Goal: Communication & Community: Answer question/provide support

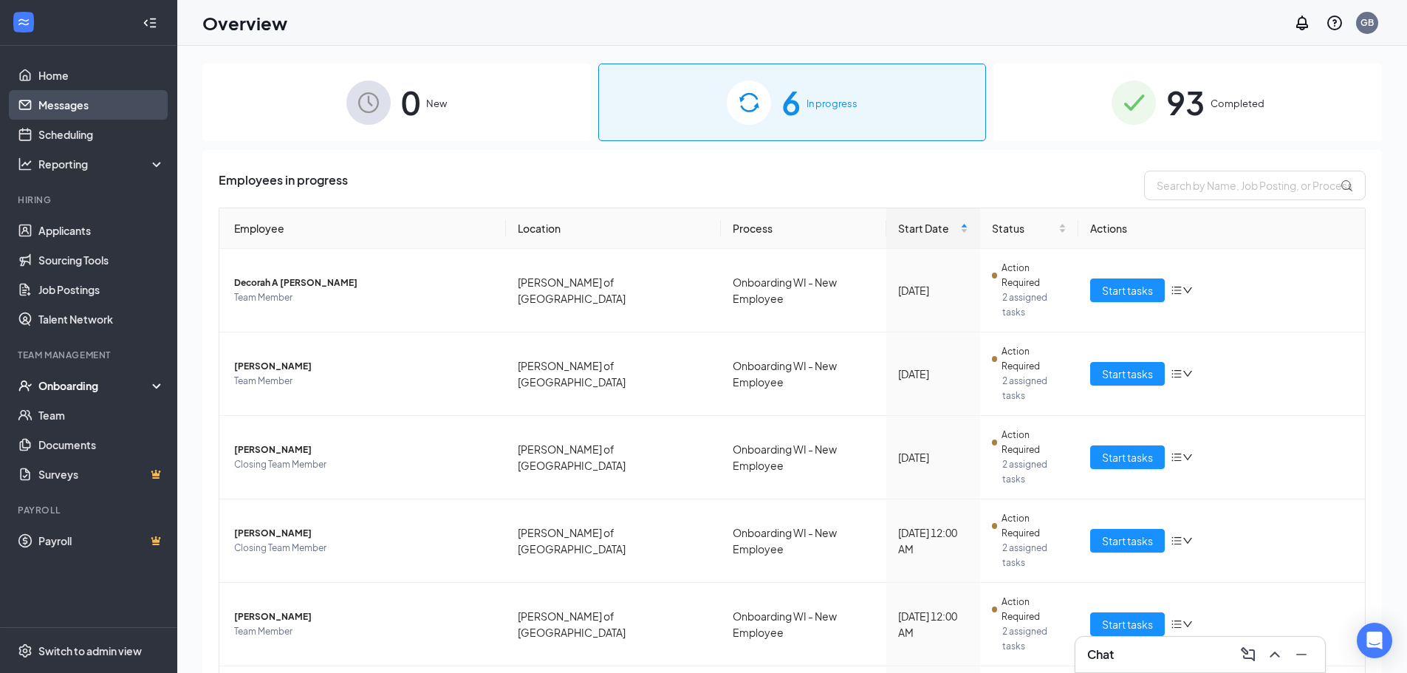
click at [57, 103] on link "Messages" at bounding box center [101, 105] width 126 height 30
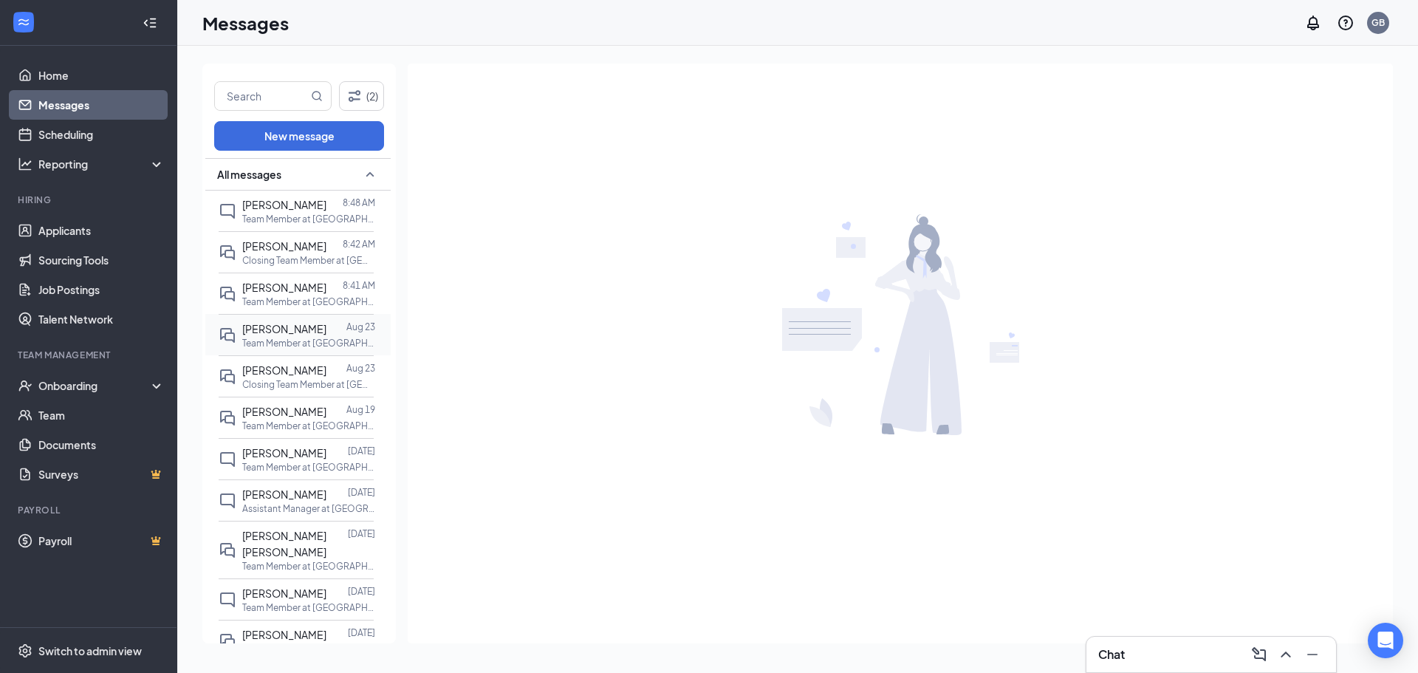
click at [295, 338] on p "Team Member at [GEOGRAPHIC_DATA][PERSON_NAME] of [GEOGRAPHIC_DATA]" at bounding box center [308, 343] width 133 height 13
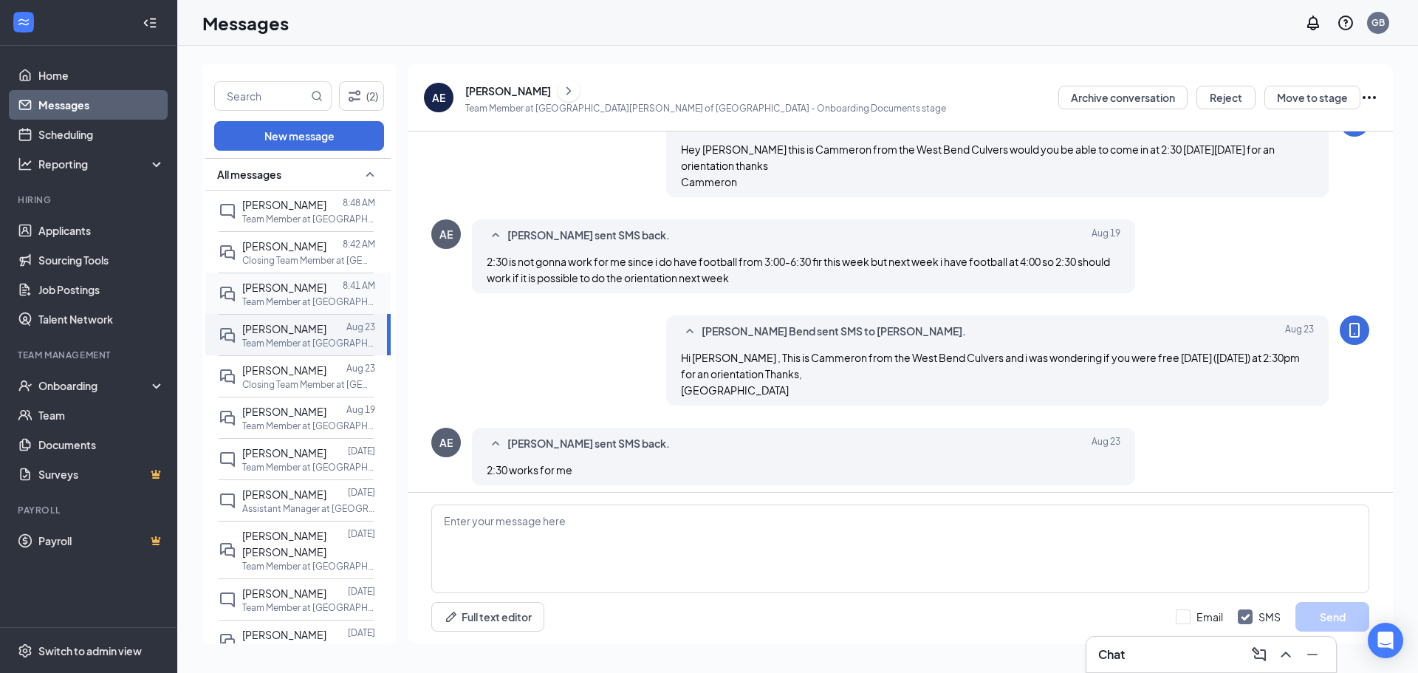
scroll to position [511, 0]
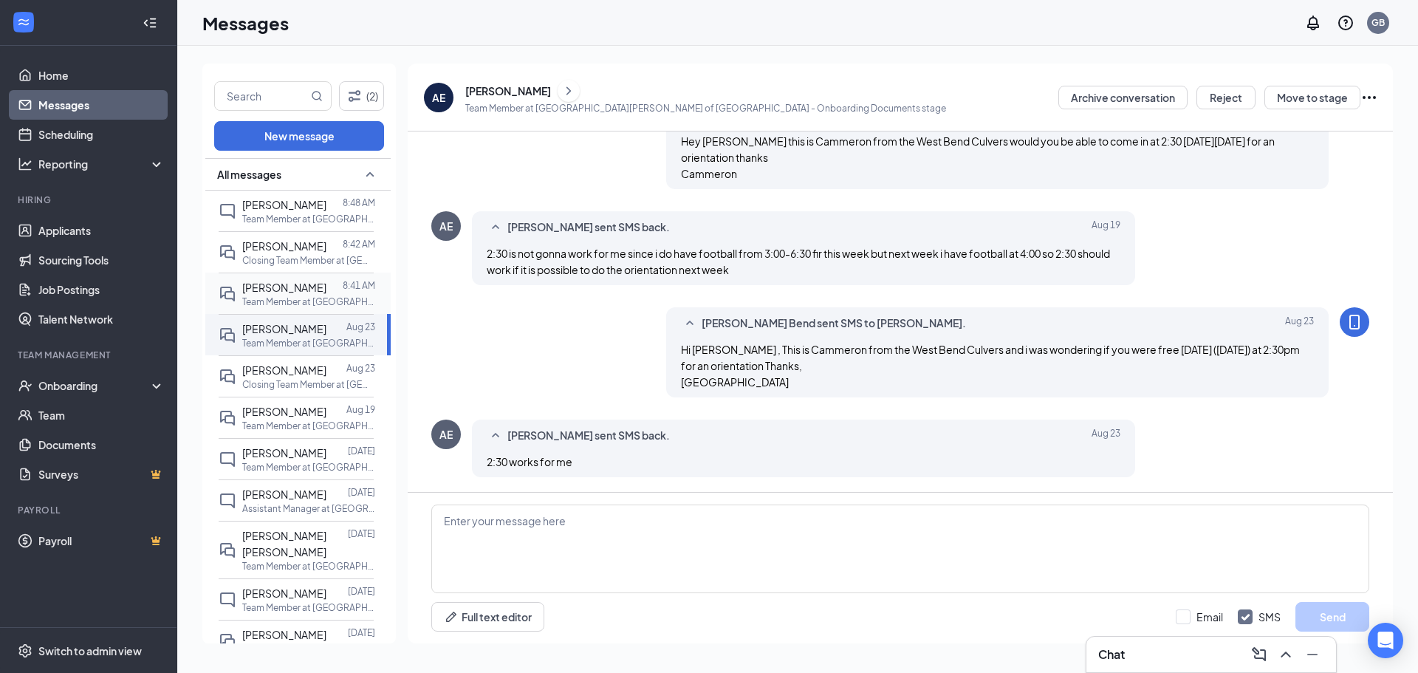
click at [322, 312] on div "[PERSON_NAME] 8:41 AM Team Member at [GEOGRAPHIC_DATA][PERSON_NAME] of [GEOGRAP…" at bounding box center [296, 292] width 155 height 41
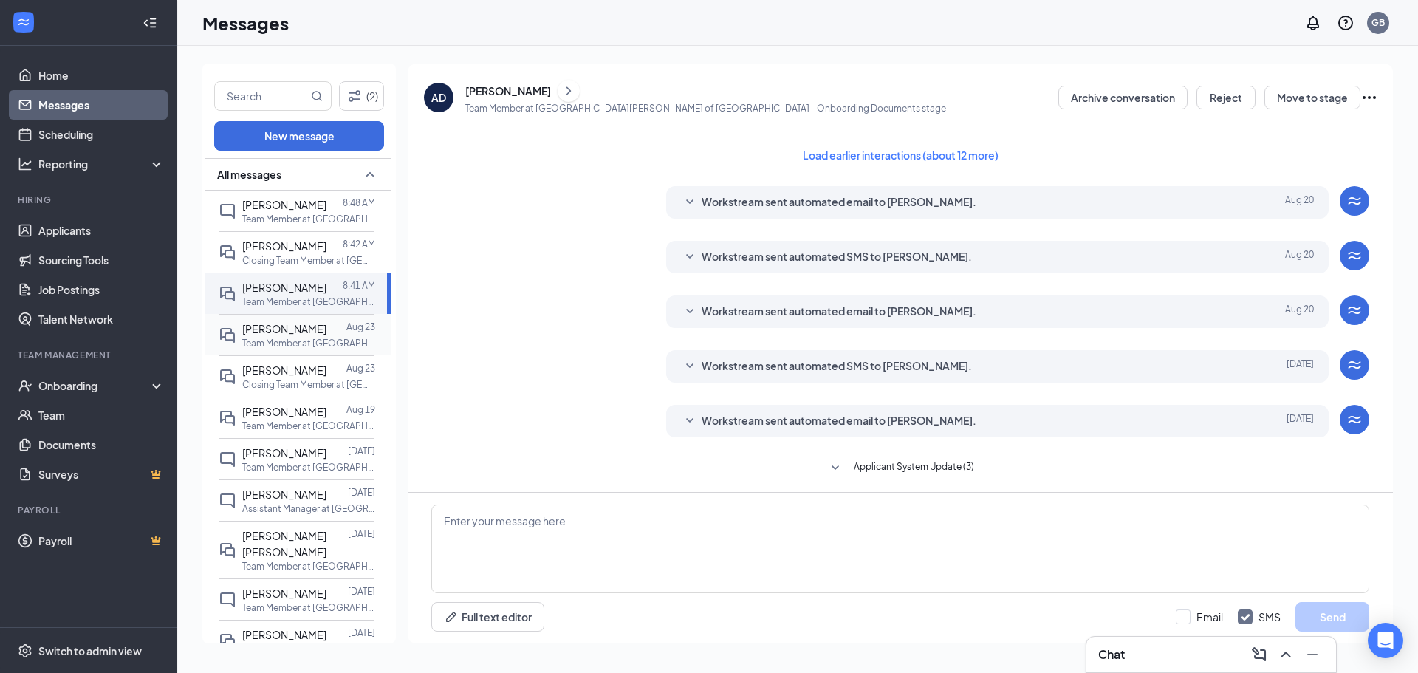
scroll to position [112, 0]
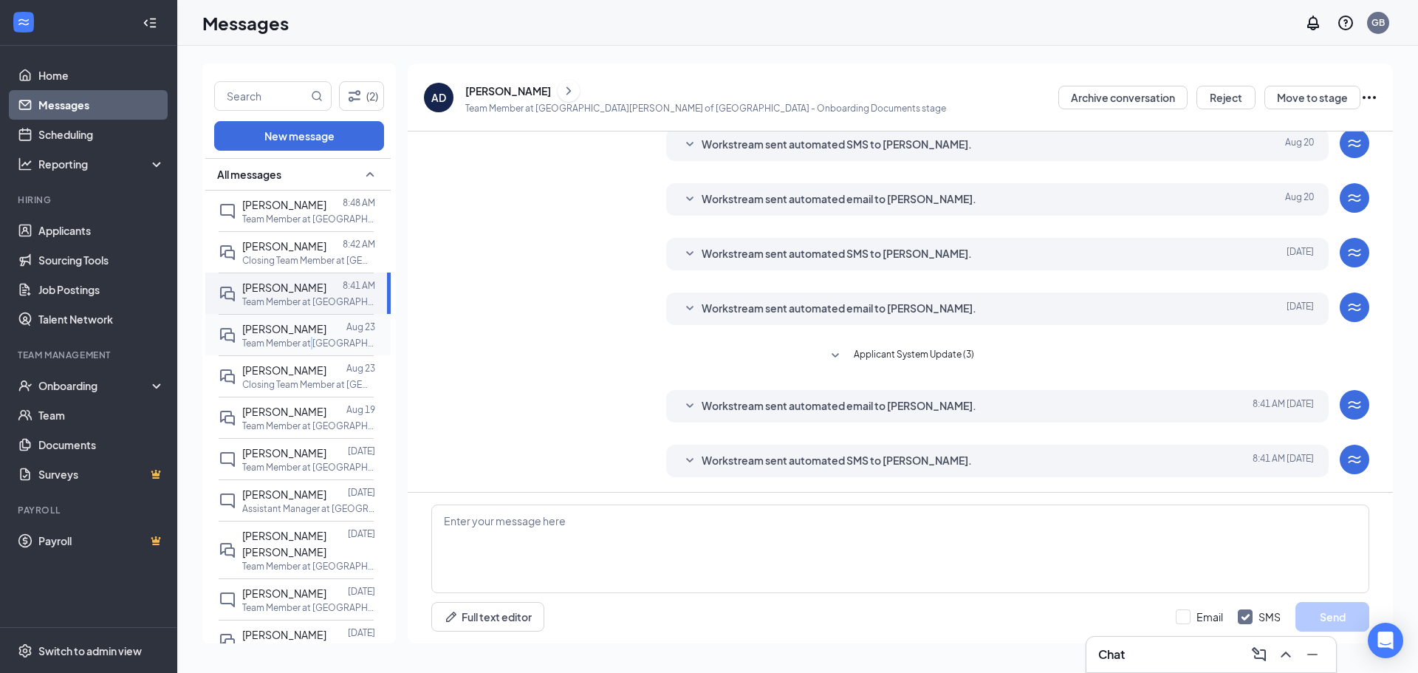
click at [312, 337] on p "Team Member at [GEOGRAPHIC_DATA][PERSON_NAME] of [GEOGRAPHIC_DATA]" at bounding box center [308, 343] width 133 height 13
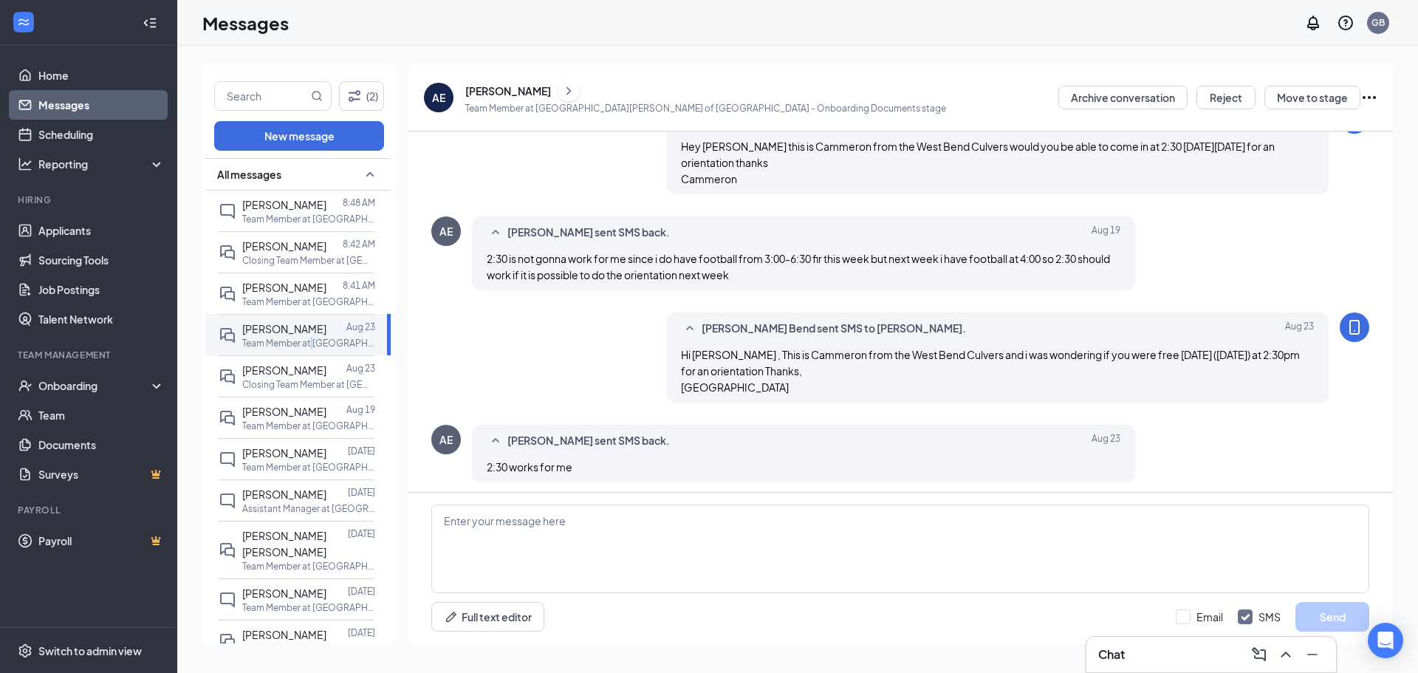
scroll to position [511, 0]
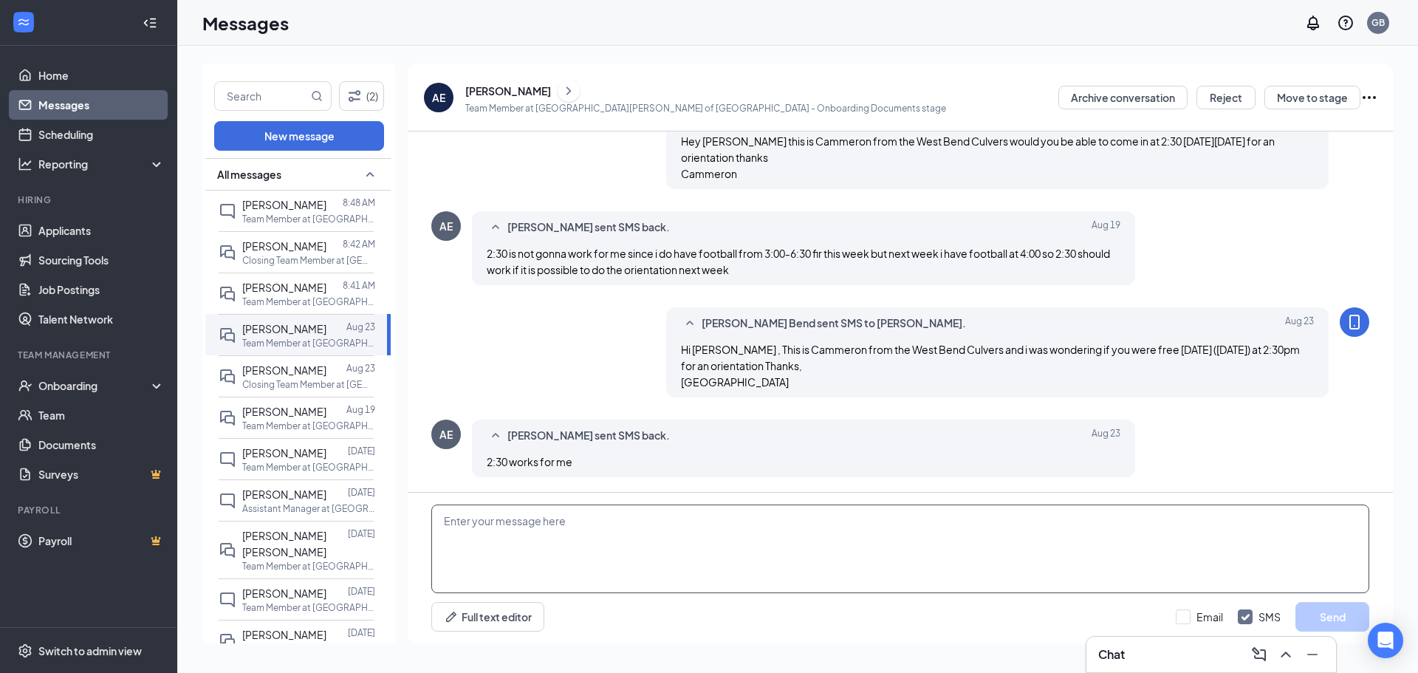
click at [622, 520] on textarea at bounding box center [900, 548] width 938 height 89
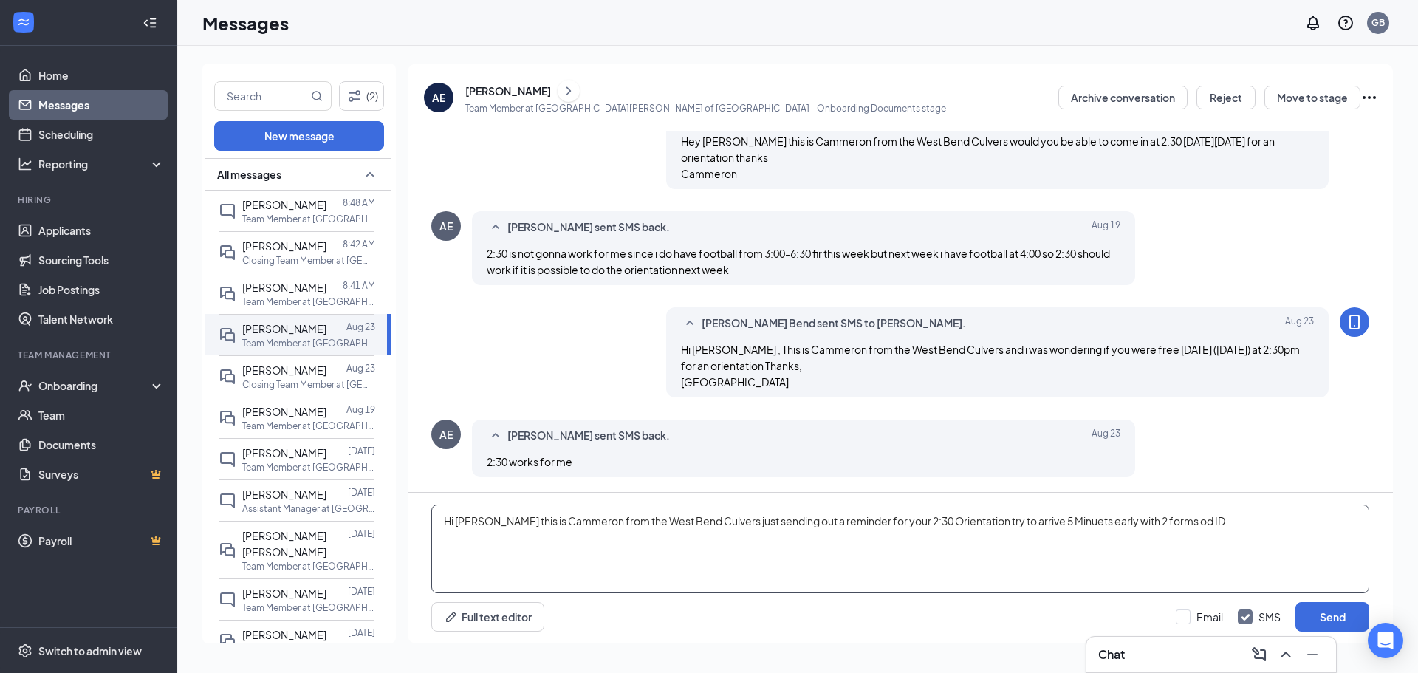
click at [1176, 526] on textarea "Hi [PERSON_NAME] this is Cammeron from the West Bend Culvers just sending out a…" at bounding box center [900, 548] width 938 height 89
click at [1201, 520] on textarea "Hi [PERSON_NAME] this is Cammeron from the West Bend Culvers just sending out a…" at bounding box center [900, 548] width 938 height 89
click at [1133, 522] on textarea "Hi [PERSON_NAME] this is Cammeron from the West Bend Culvers just sending out a…" at bounding box center [900, 548] width 938 height 89
click at [667, 575] on textarea "Hi [PERSON_NAME] this is Cammeron from the West Bend Culvers just sending out a…" at bounding box center [900, 548] width 938 height 89
click at [626, 522] on textarea "Hi [PERSON_NAME] this is Cammeron from the West Bend Culvers just sending out a…" at bounding box center [900, 548] width 938 height 89
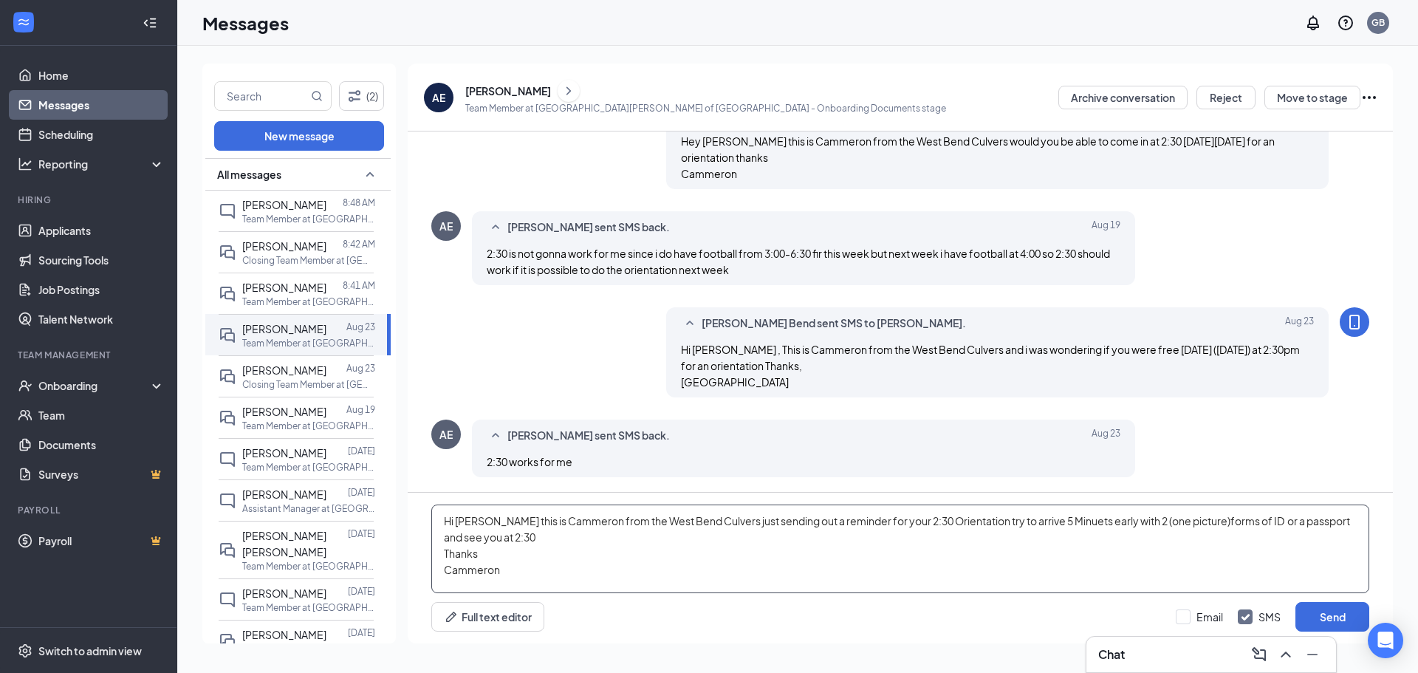
click at [626, 522] on textarea "Hi [PERSON_NAME] this is Cammeron from the West Bend Culvers just sending out a…" at bounding box center [900, 548] width 938 height 89
click at [589, 543] on textarea "Hi [PERSON_NAME] this is Cammeron from the West Bend Culvers just sending out a…" at bounding box center [900, 548] width 938 height 89
drag, startPoint x: 438, startPoint y: 521, endPoint x: 537, endPoint y: 589, distance: 120.0
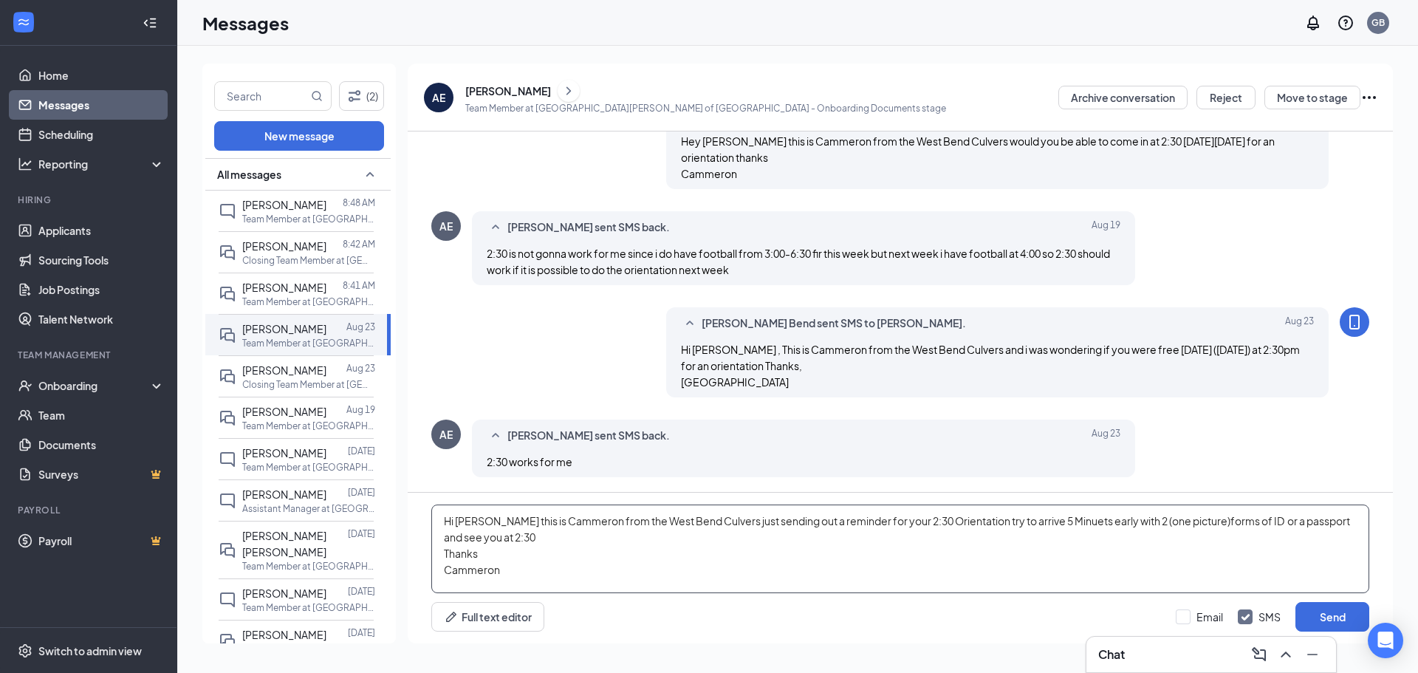
click at [537, 589] on textarea "Hi [PERSON_NAME] this is Cammeron from the West Bend Culvers just sending out a…" at bounding box center [900, 548] width 938 height 89
type textarea "Hi [PERSON_NAME] this is Cammeron from the West Bend Culvers just sending out a…"
click at [1334, 620] on button "Send" at bounding box center [1332, 617] width 74 height 30
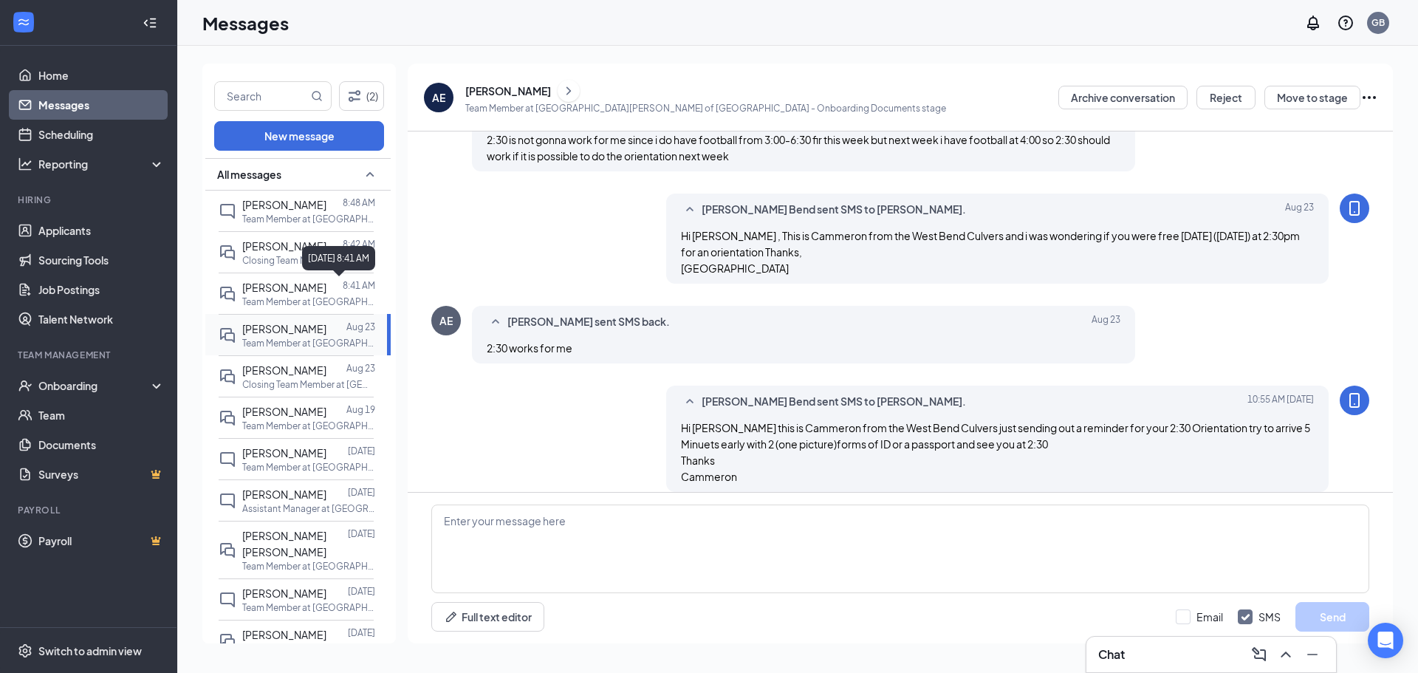
scroll to position [639, 0]
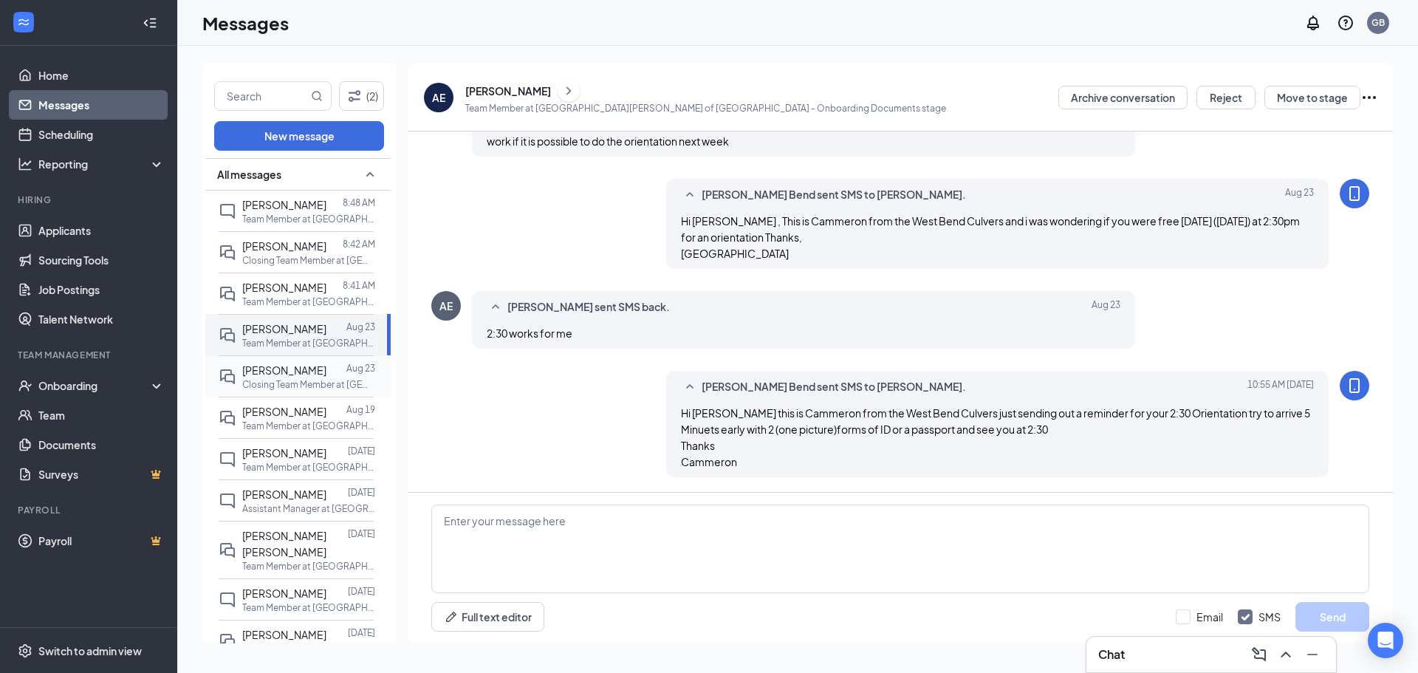
click at [301, 374] on span "[PERSON_NAME]" at bounding box center [284, 369] width 84 height 13
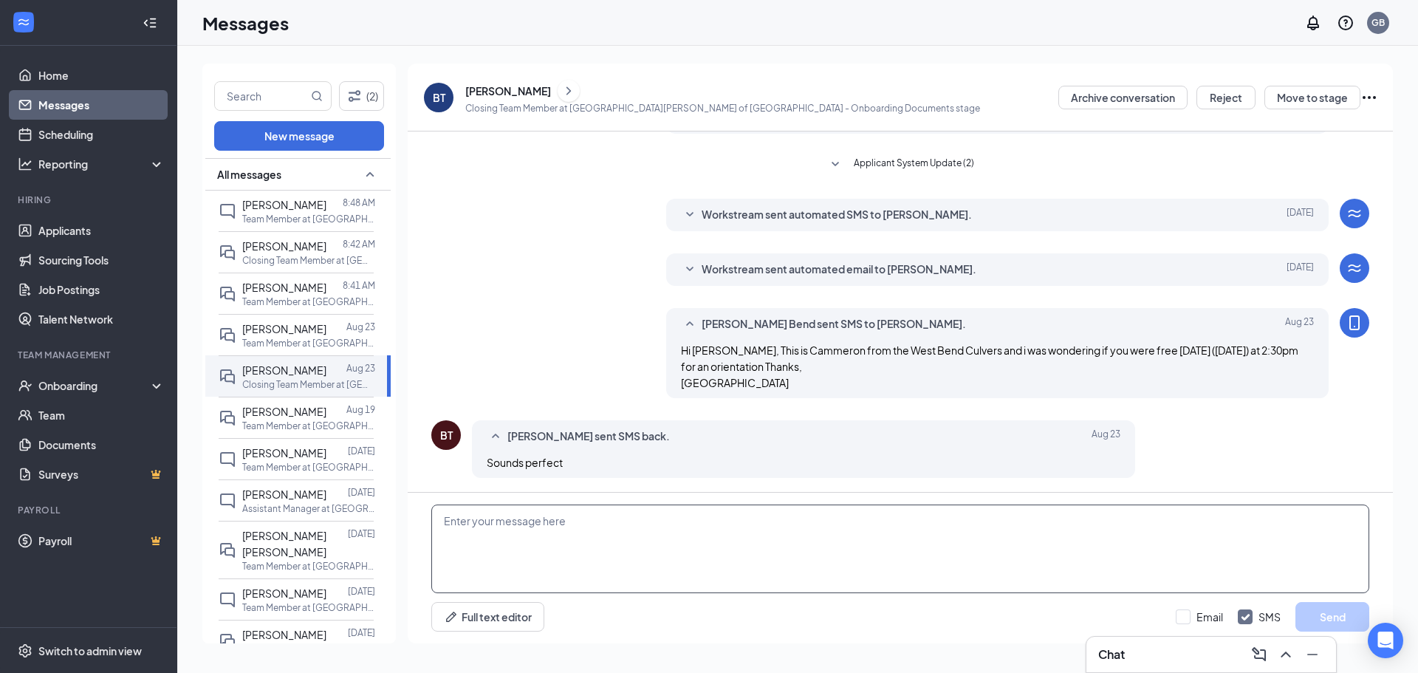
scroll to position [183, 0]
paste textarea "Hi [PERSON_NAME] this is Cammeron from the West Bend Culvers just sending out a…"
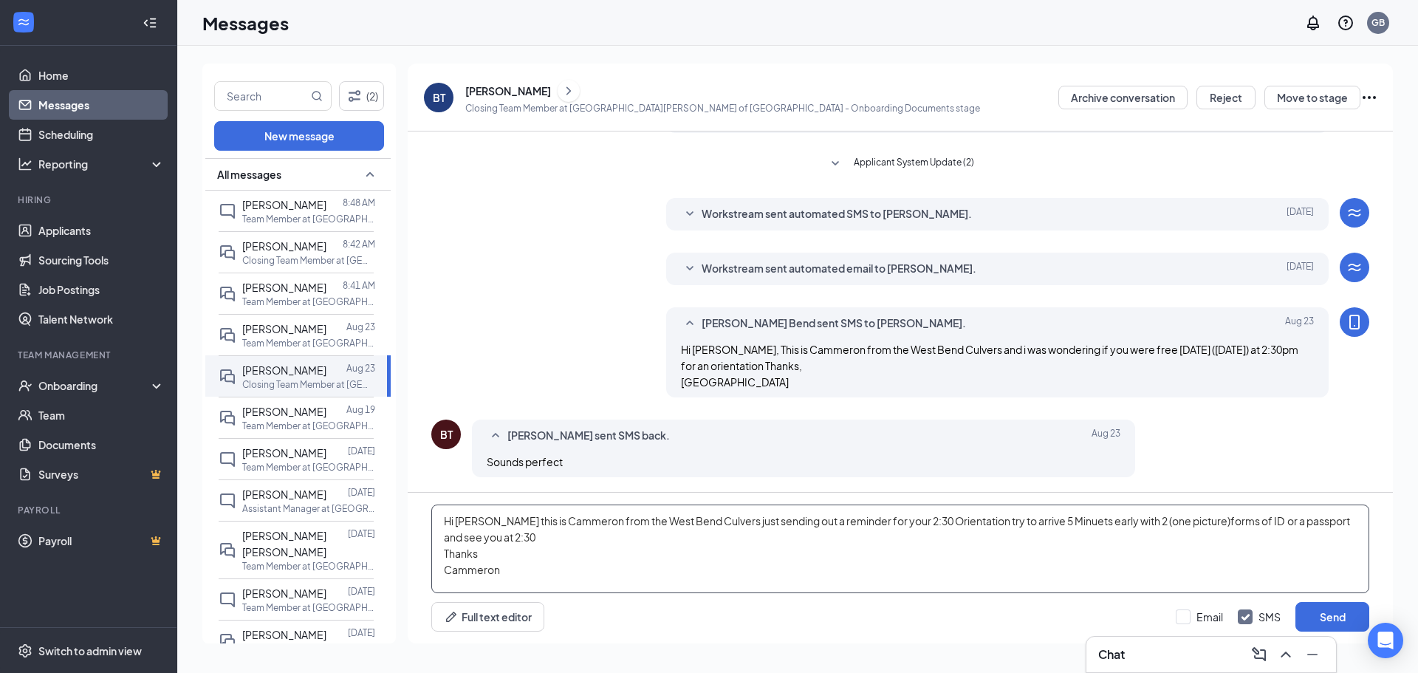
click at [495, 524] on textarea "Hi [PERSON_NAME] this is Cammeron from the West Bend Culvers just sending out a…" at bounding box center [900, 548] width 938 height 89
type textarea "Hi [PERSON_NAME] this is Cammeron from the West Bend Culvers just sending out a…"
click at [1320, 618] on button "Send" at bounding box center [1332, 617] width 74 height 30
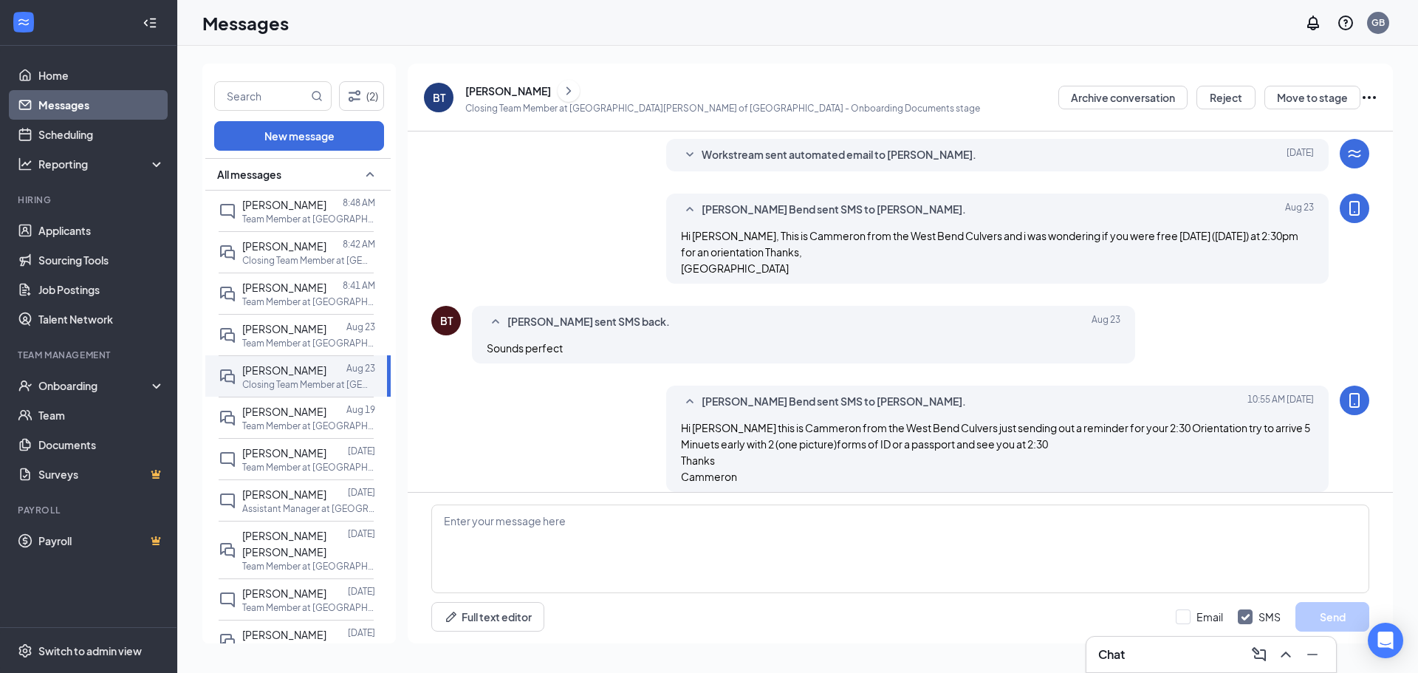
scroll to position [312, 0]
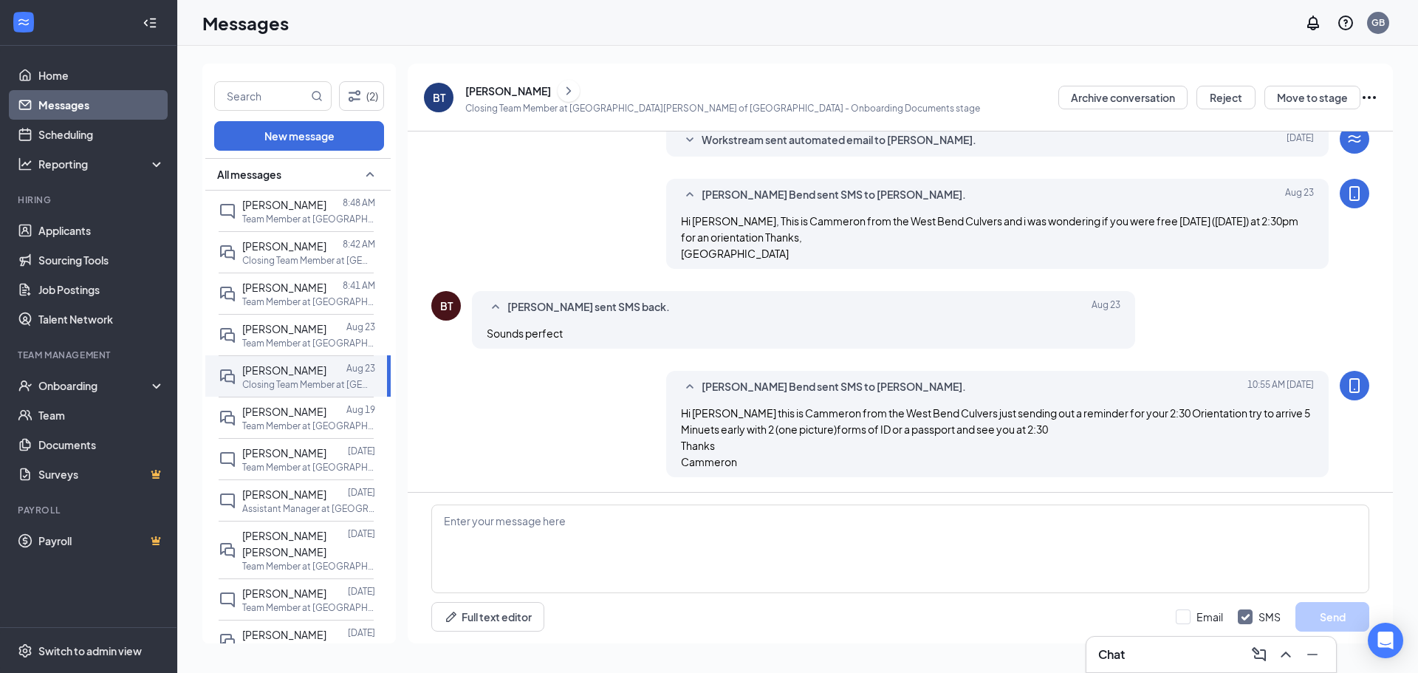
click at [940, 337] on div "Load earlier interactions (about 18 more) Applicant System Update (2) Workstrea…" at bounding box center [900, 196] width 938 height 752
click at [916, 391] on div "[PERSON_NAME] Bend sent SMS to [PERSON_NAME]." at bounding box center [975, 387] width 546 height 18
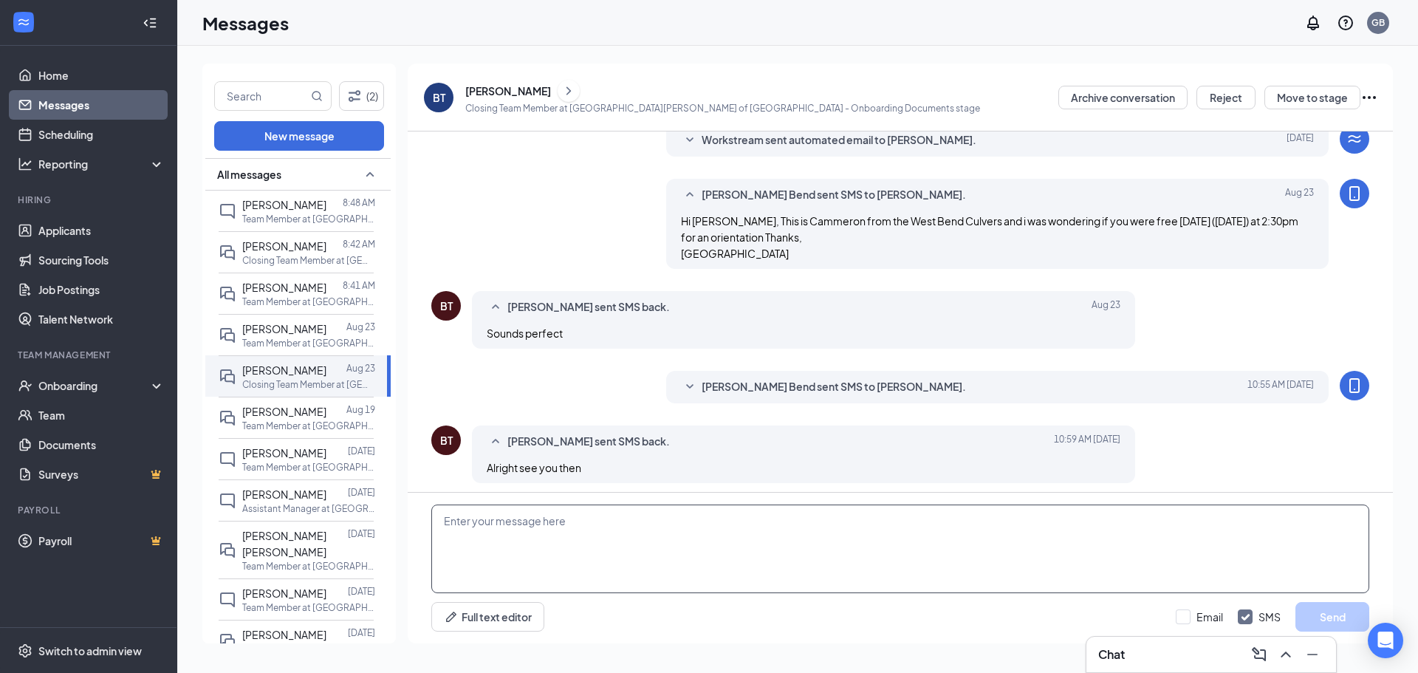
drag, startPoint x: 432, startPoint y: 571, endPoint x: 451, endPoint y: 546, distance: 31.0
click at [438, 560] on textarea at bounding box center [900, 548] width 938 height 89
drag, startPoint x: 451, startPoint y: 546, endPoint x: 468, endPoint y: 516, distance: 34.7
click at [467, 524] on textarea at bounding box center [900, 548] width 938 height 89
